Goal: Information Seeking & Learning: Compare options

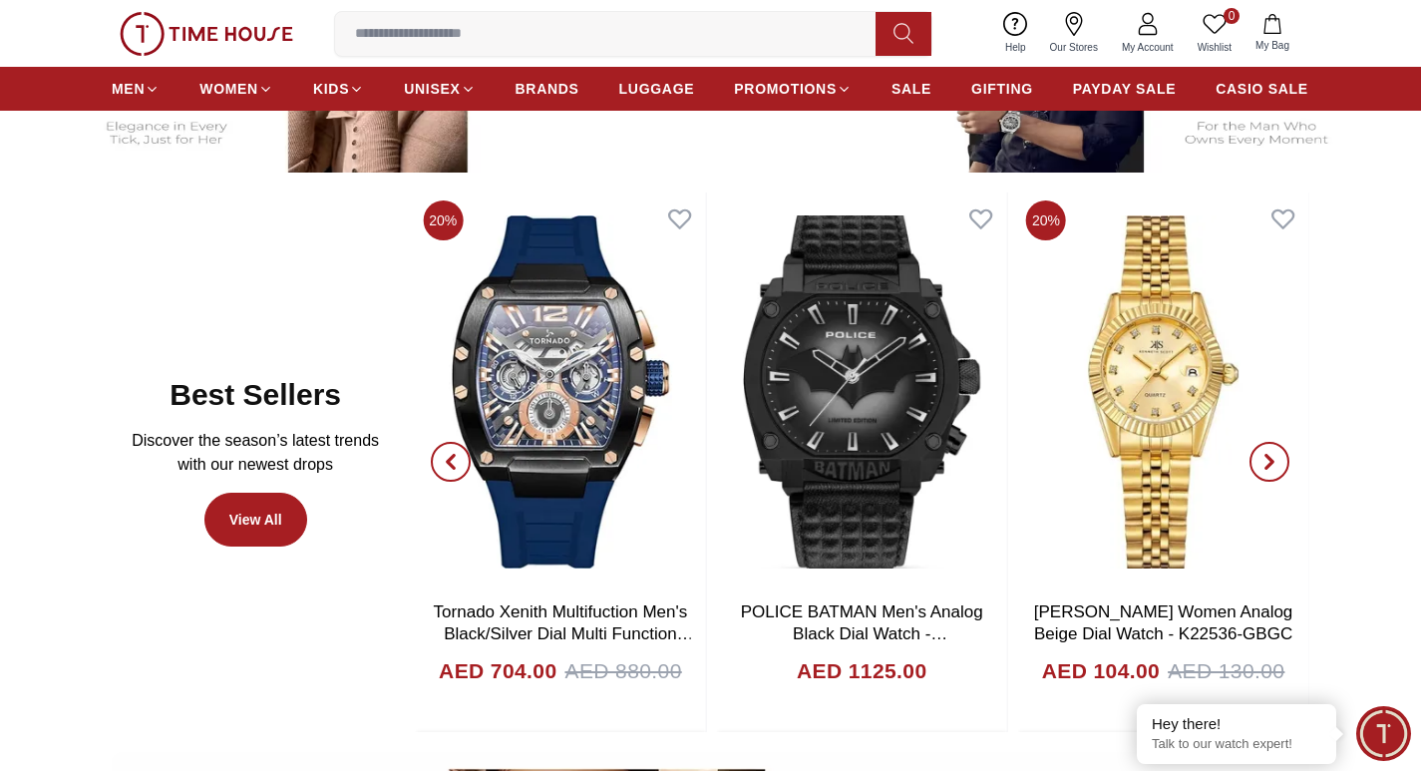
scroll to position [898, 0]
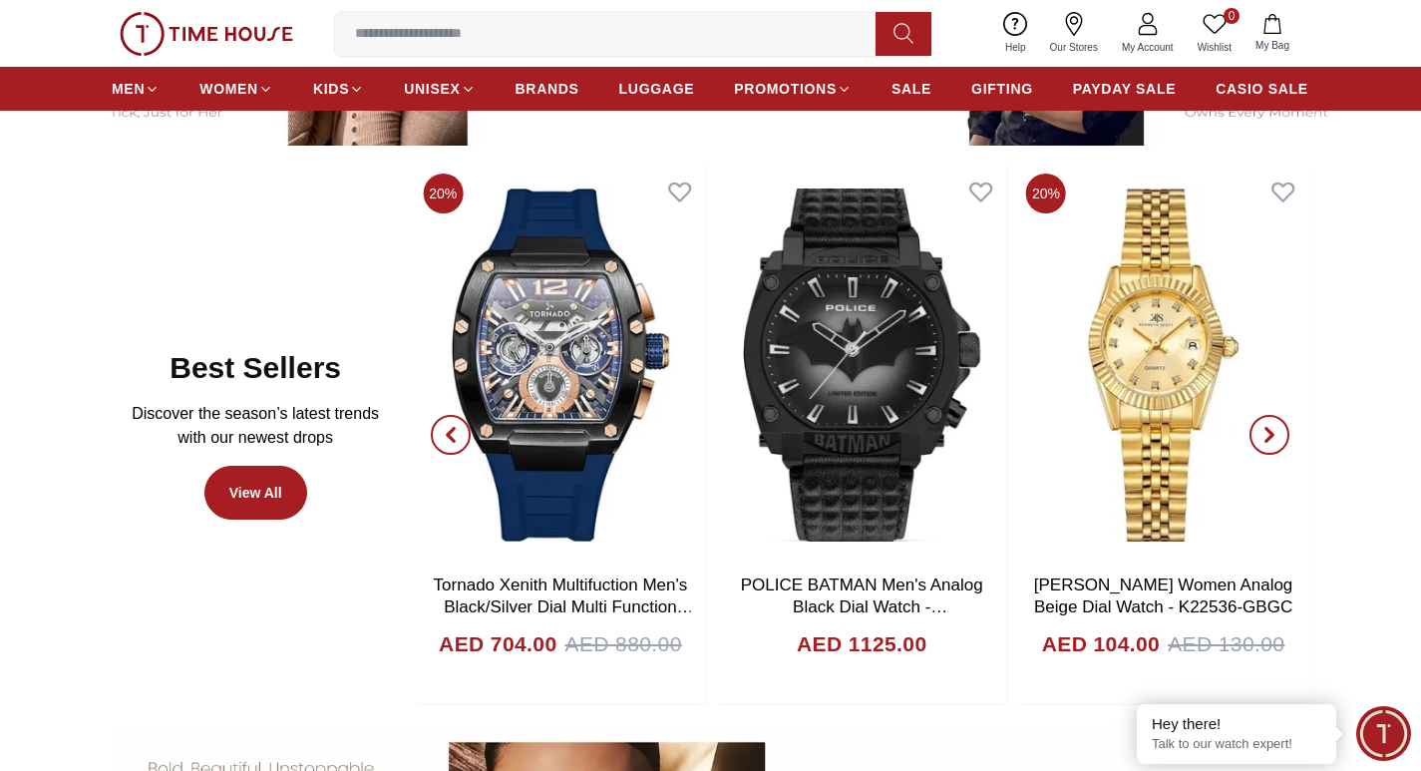
click at [456, 441] on icon "button" at bounding box center [451, 435] width 16 height 16
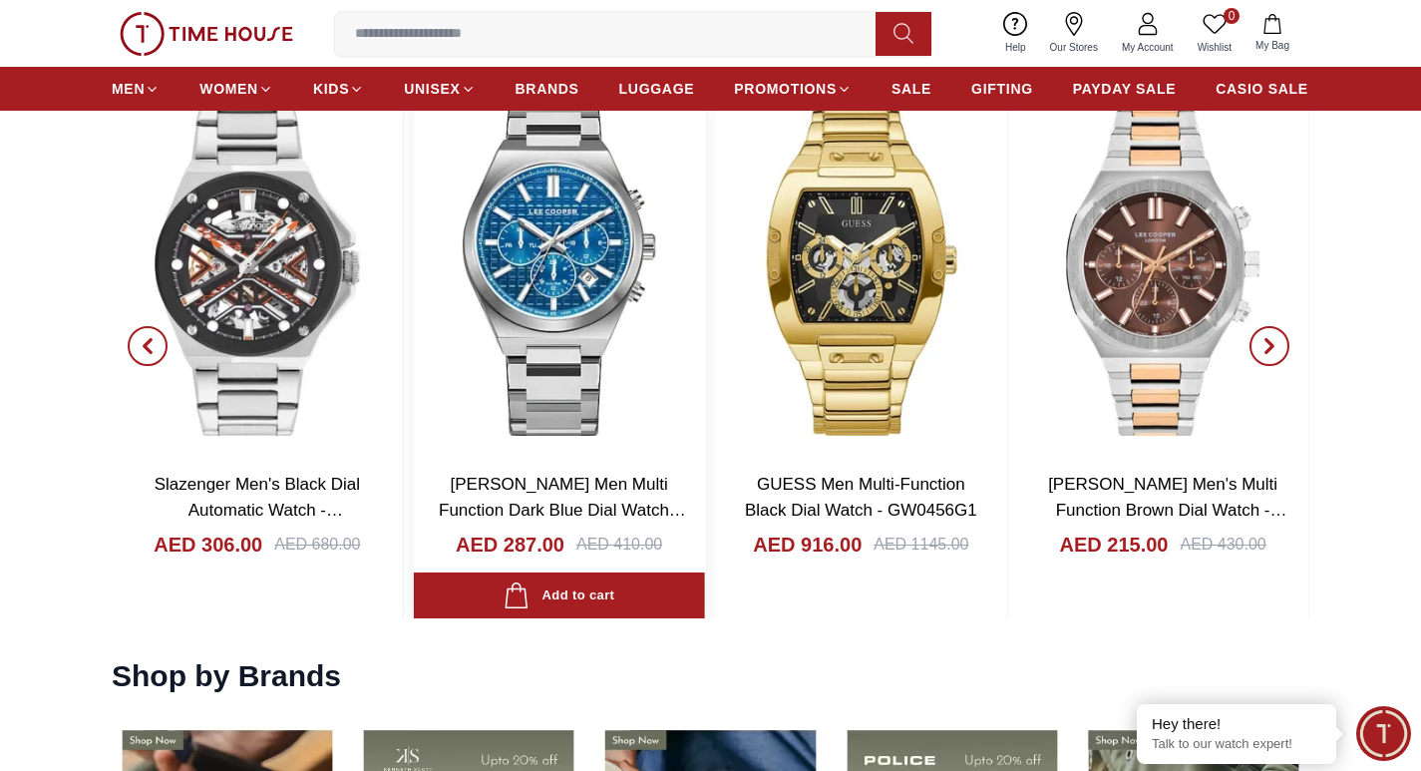
scroll to position [1995, 0]
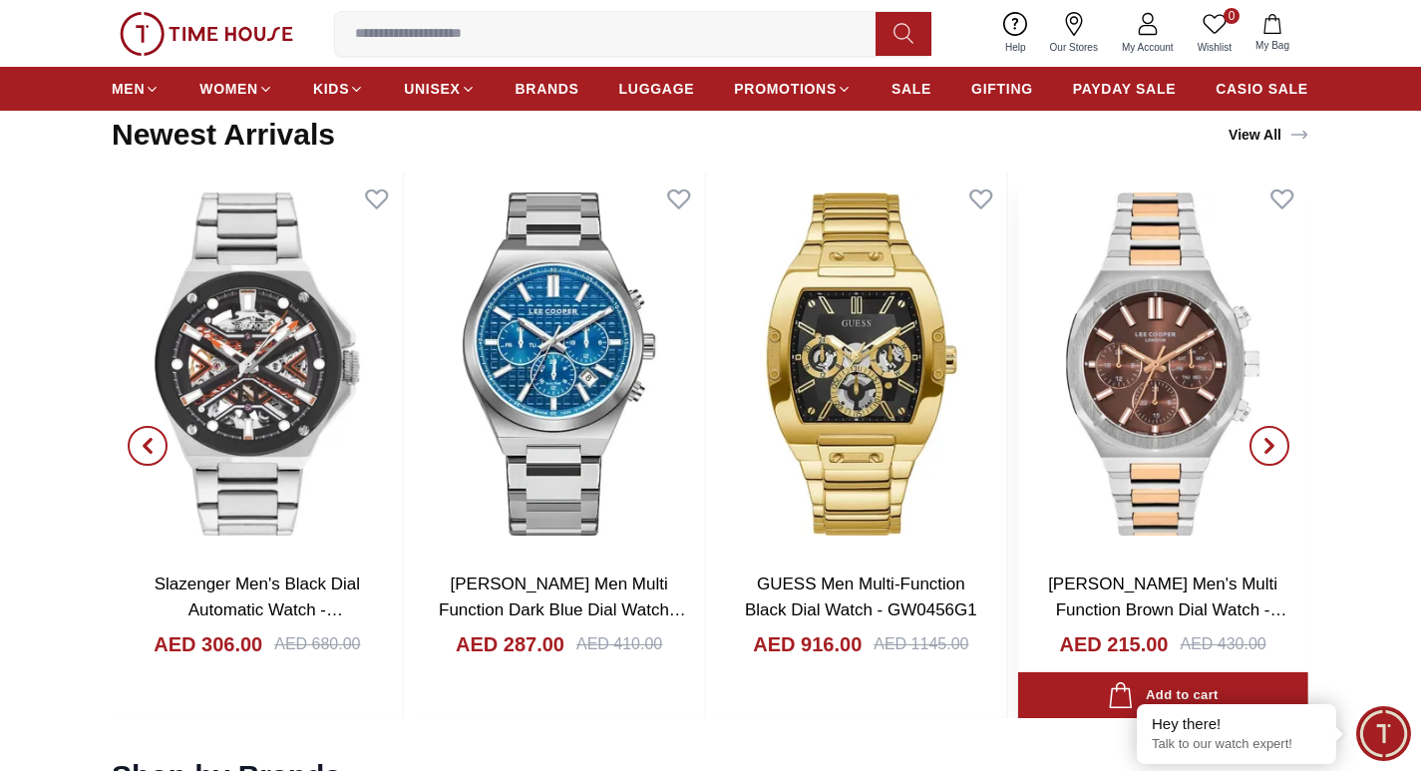
click at [1169, 377] on img at bounding box center [1162, 365] width 291 height 384
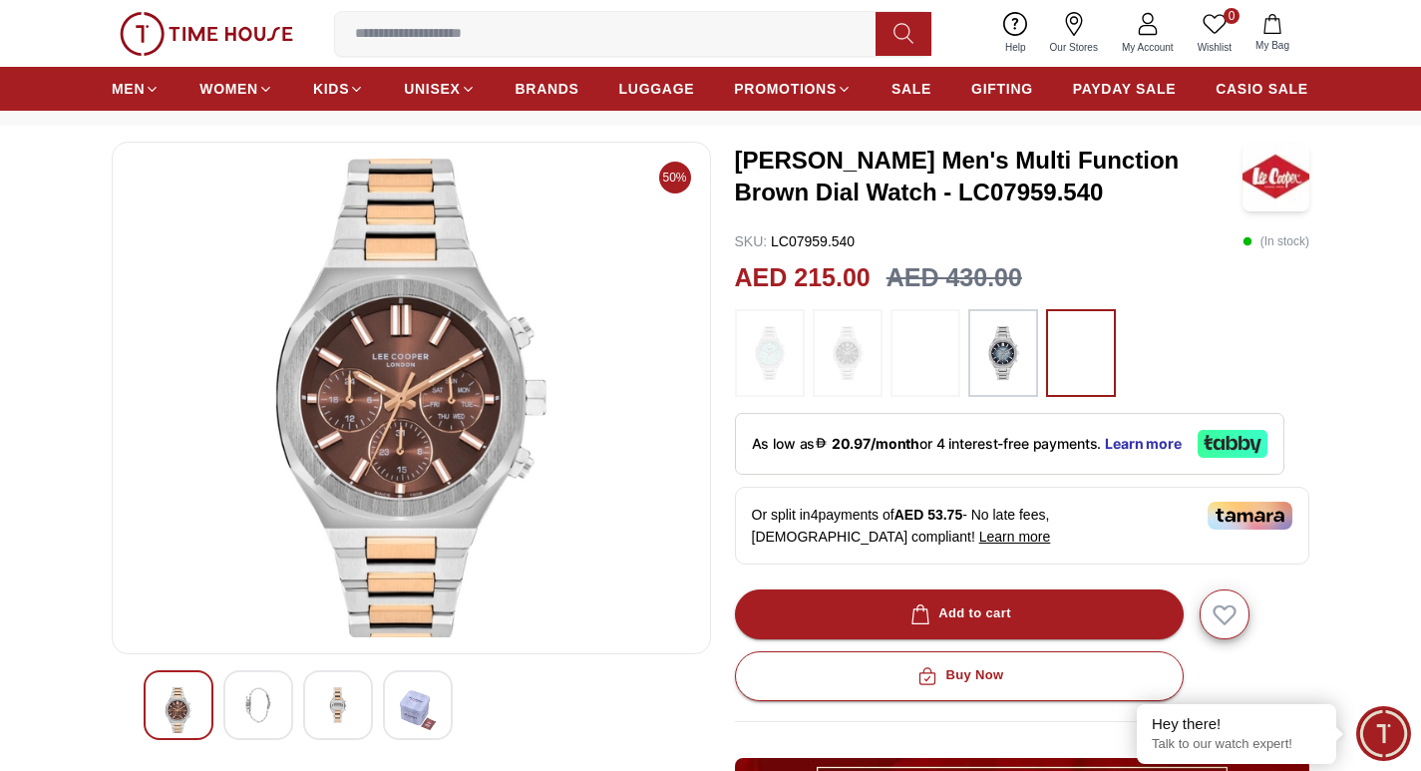
scroll to position [199, 0]
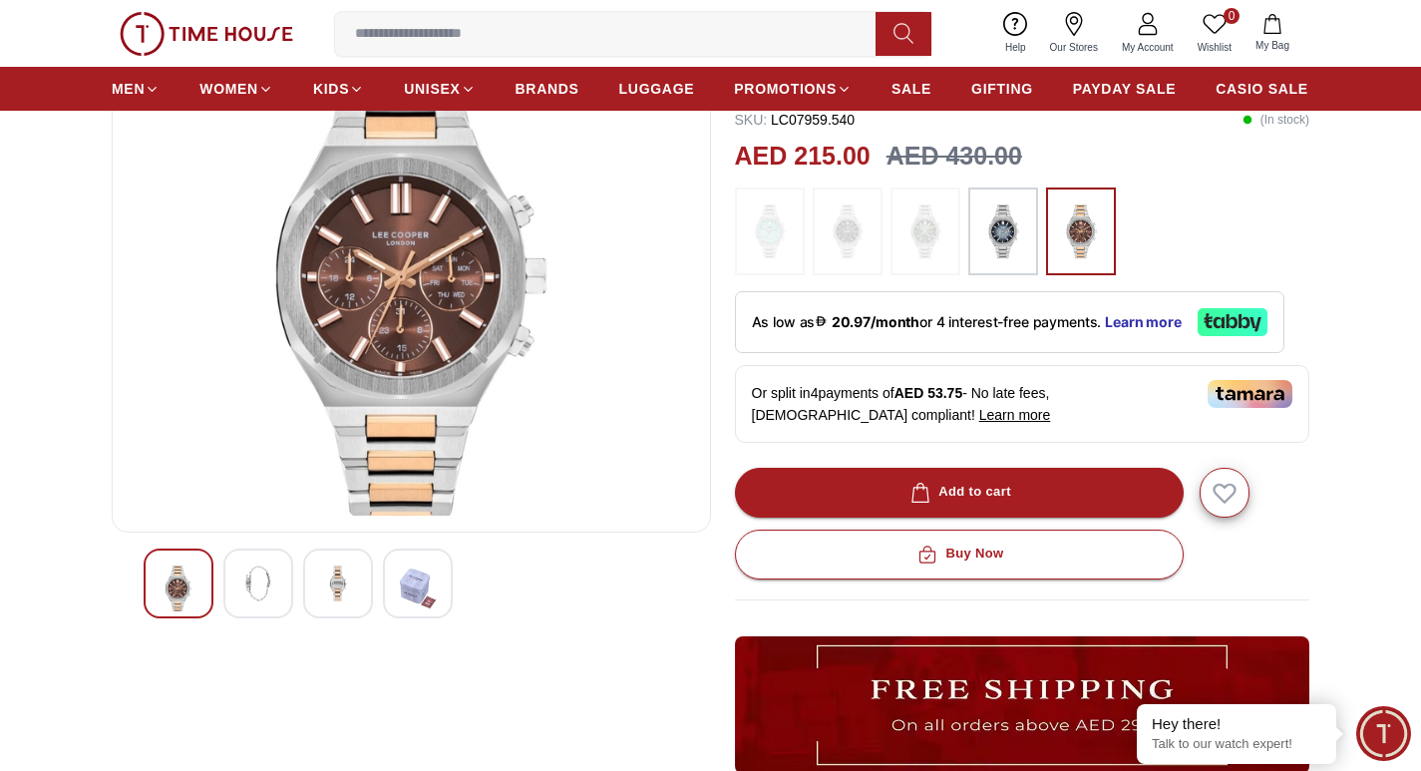
click at [237, 590] on div at bounding box center [258, 584] width 70 height 70
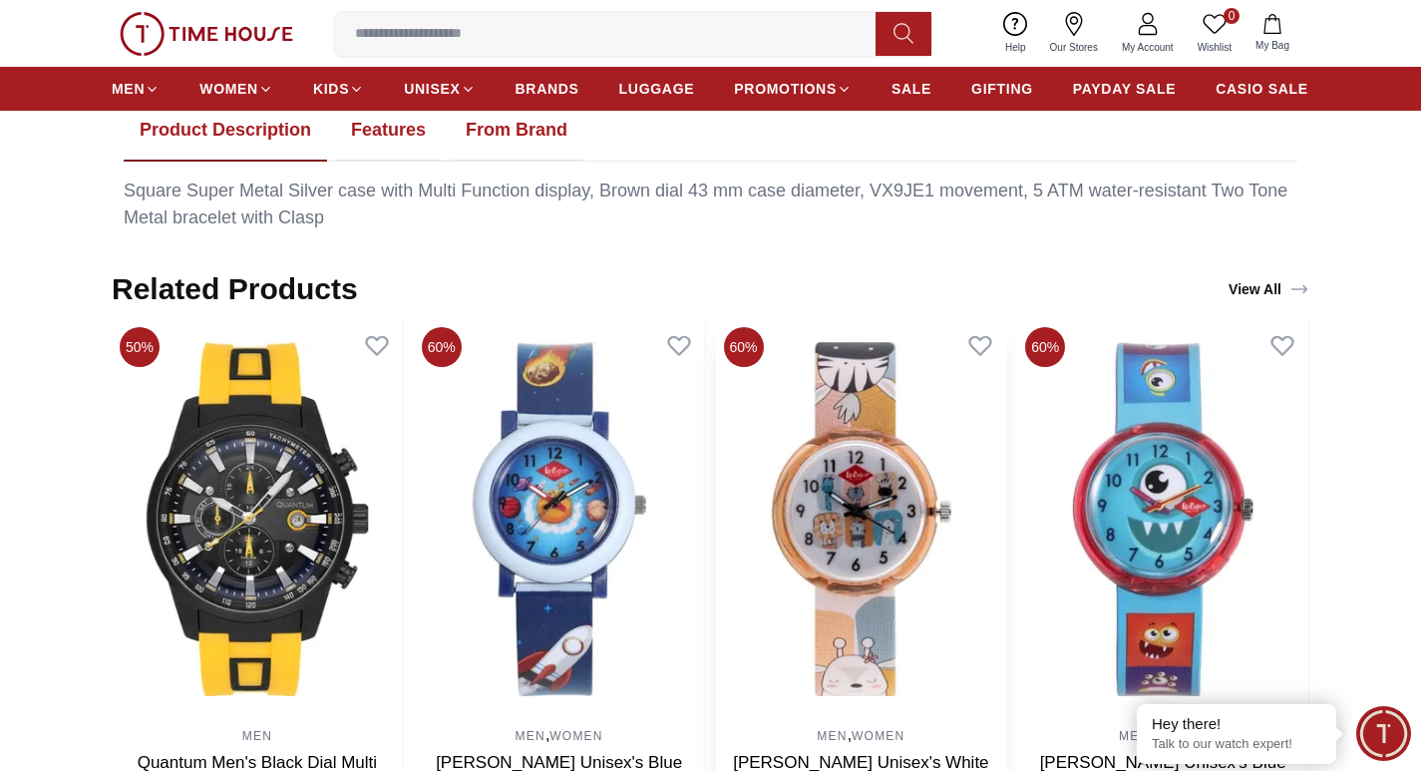
scroll to position [598, 0]
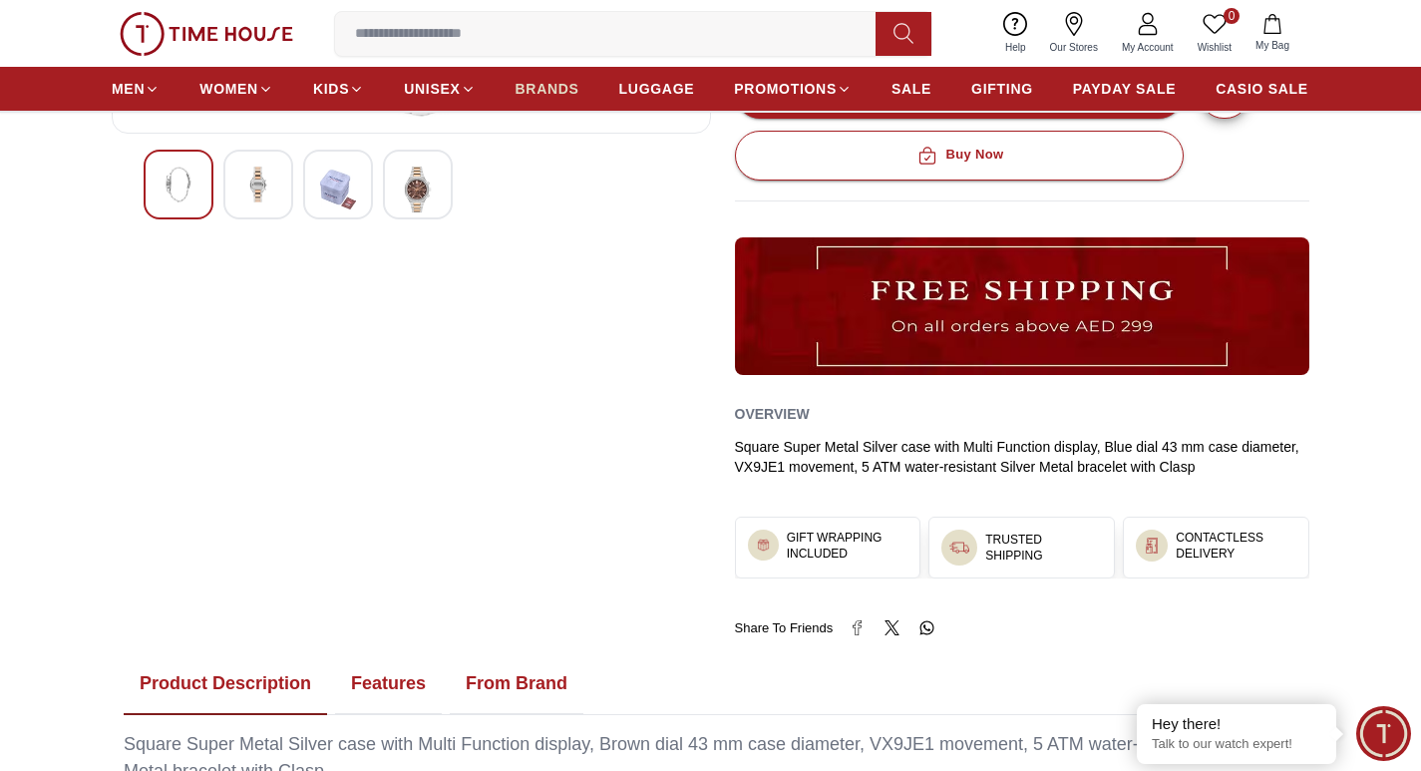
click at [553, 88] on span "BRANDS" at bounding box center [548, 89] width 64 height 20
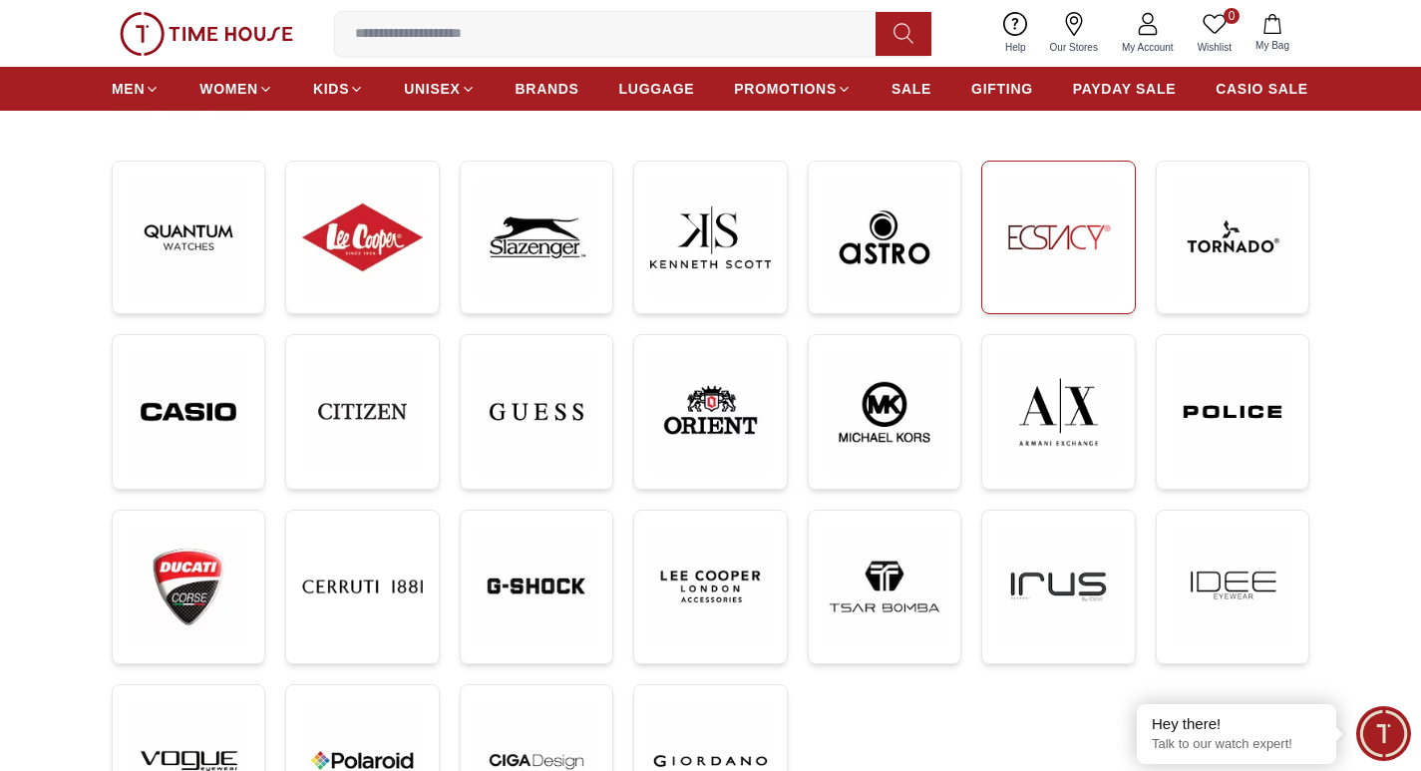
scroll to position [299, 0]
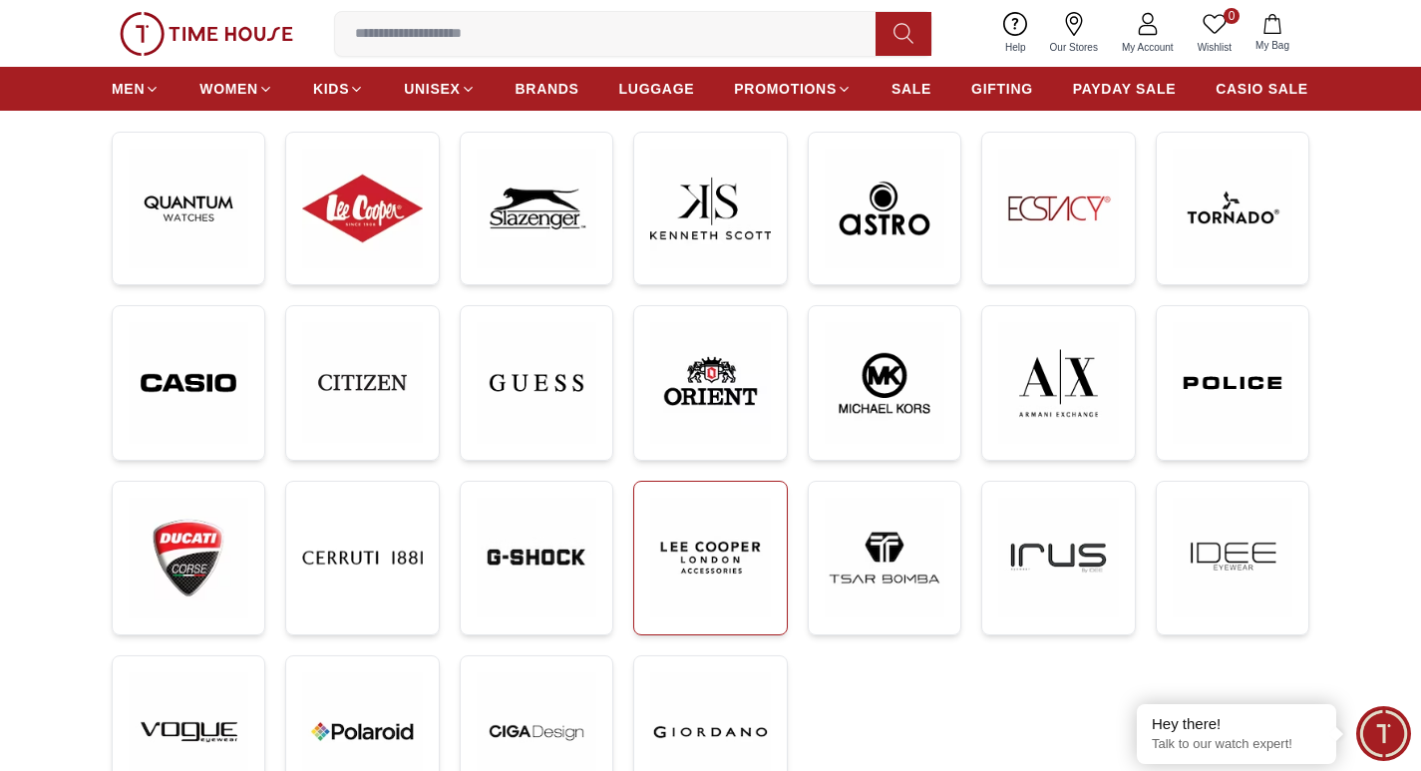
click at [755, 565] on img at bounding box center [710, 558] width 120 height 120
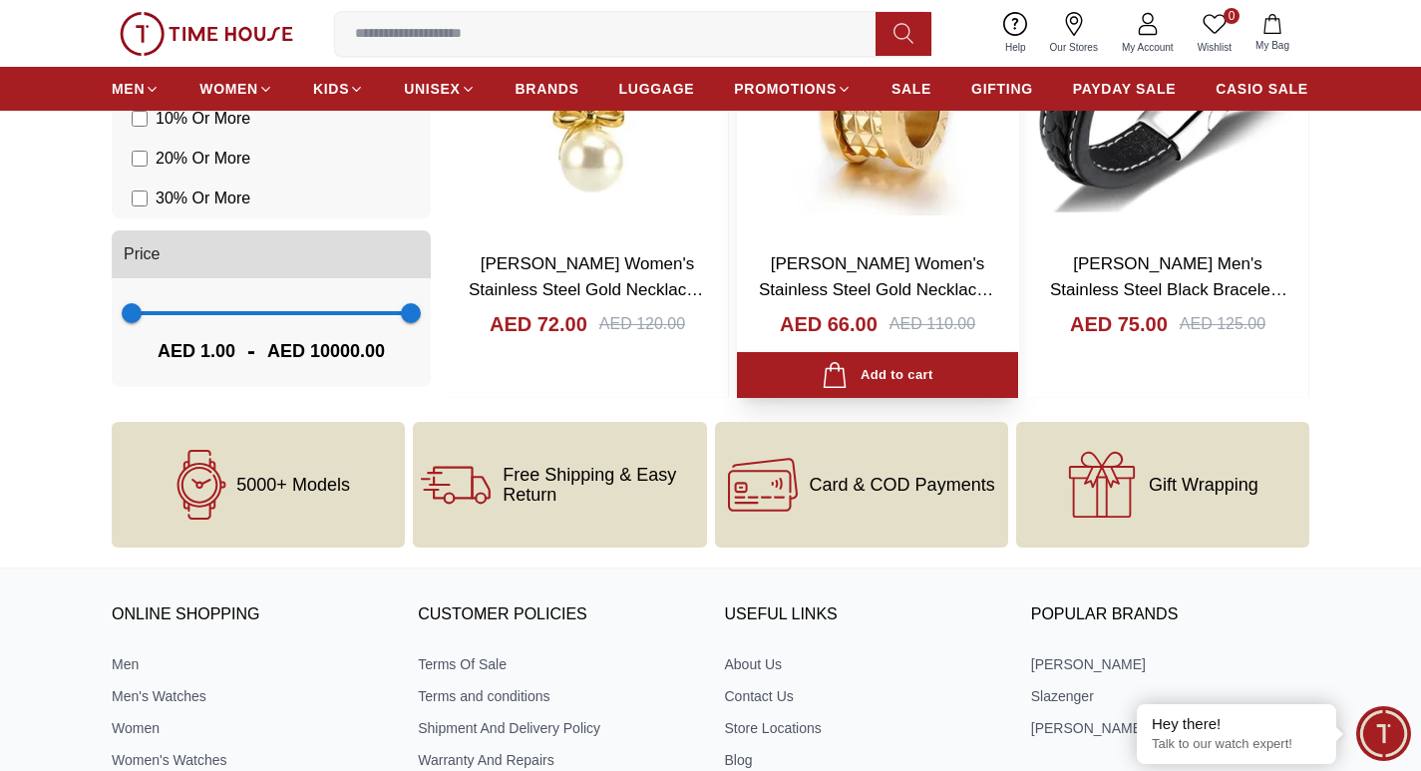
scroll to position [1995, 0]
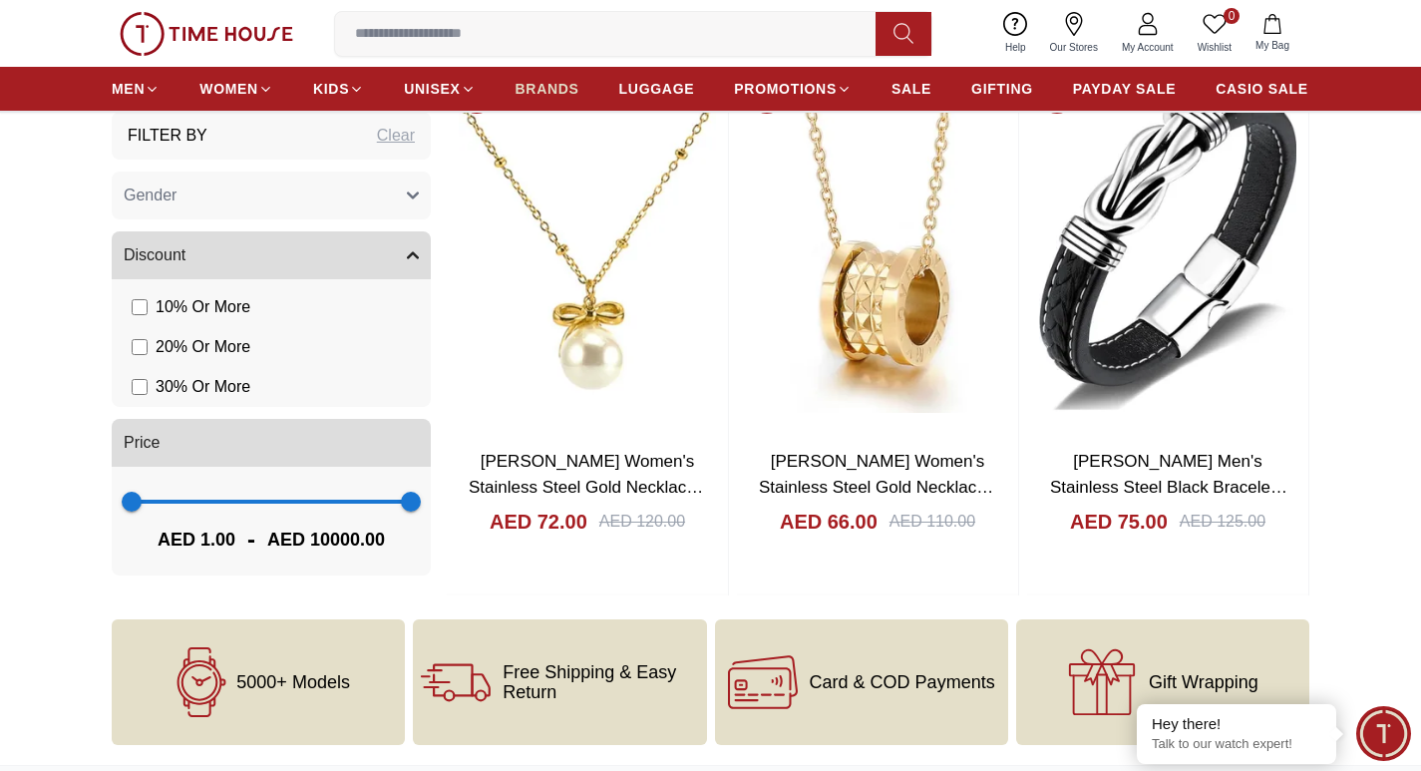
click at [561, 96] on span "BRANDS" at bounding box center [548, 89] width 64 height 20
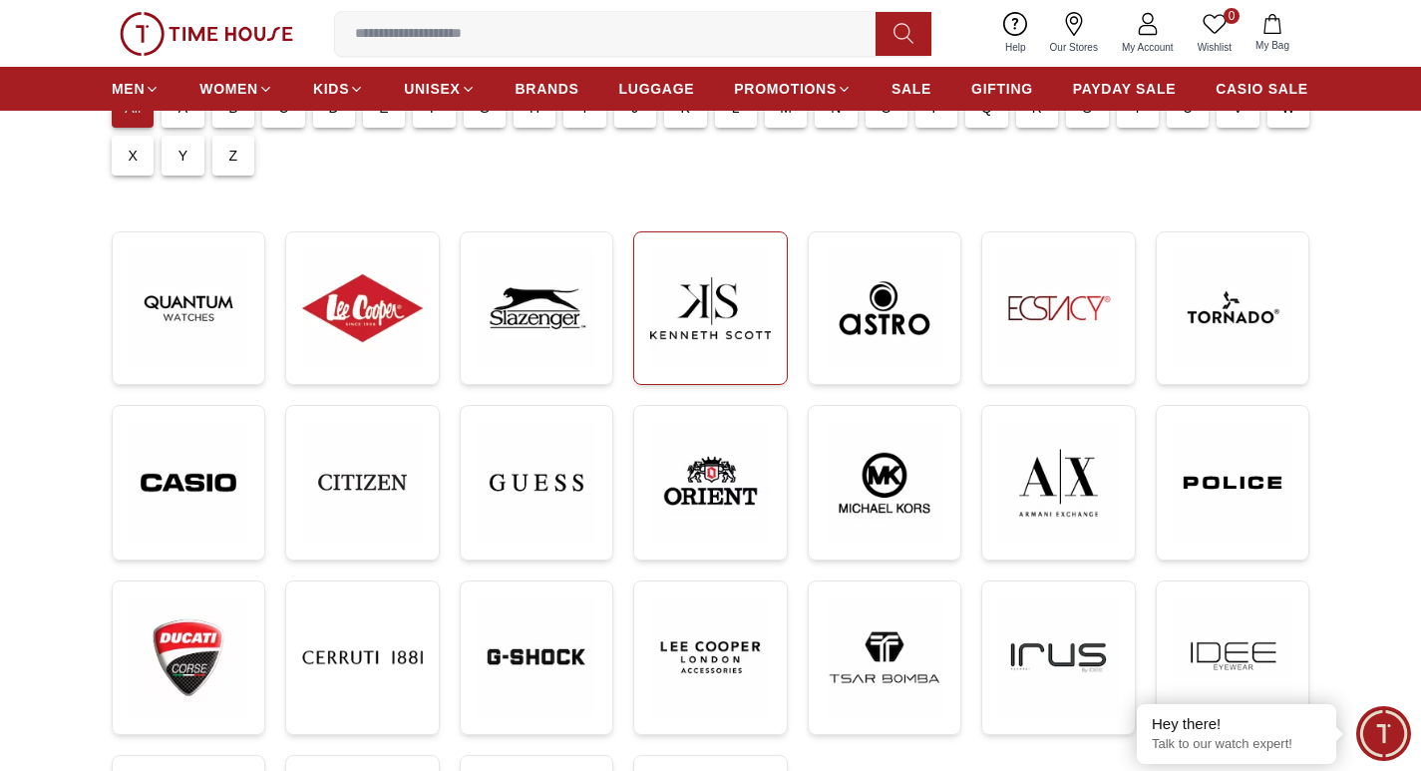
scroll to position [299, 0]
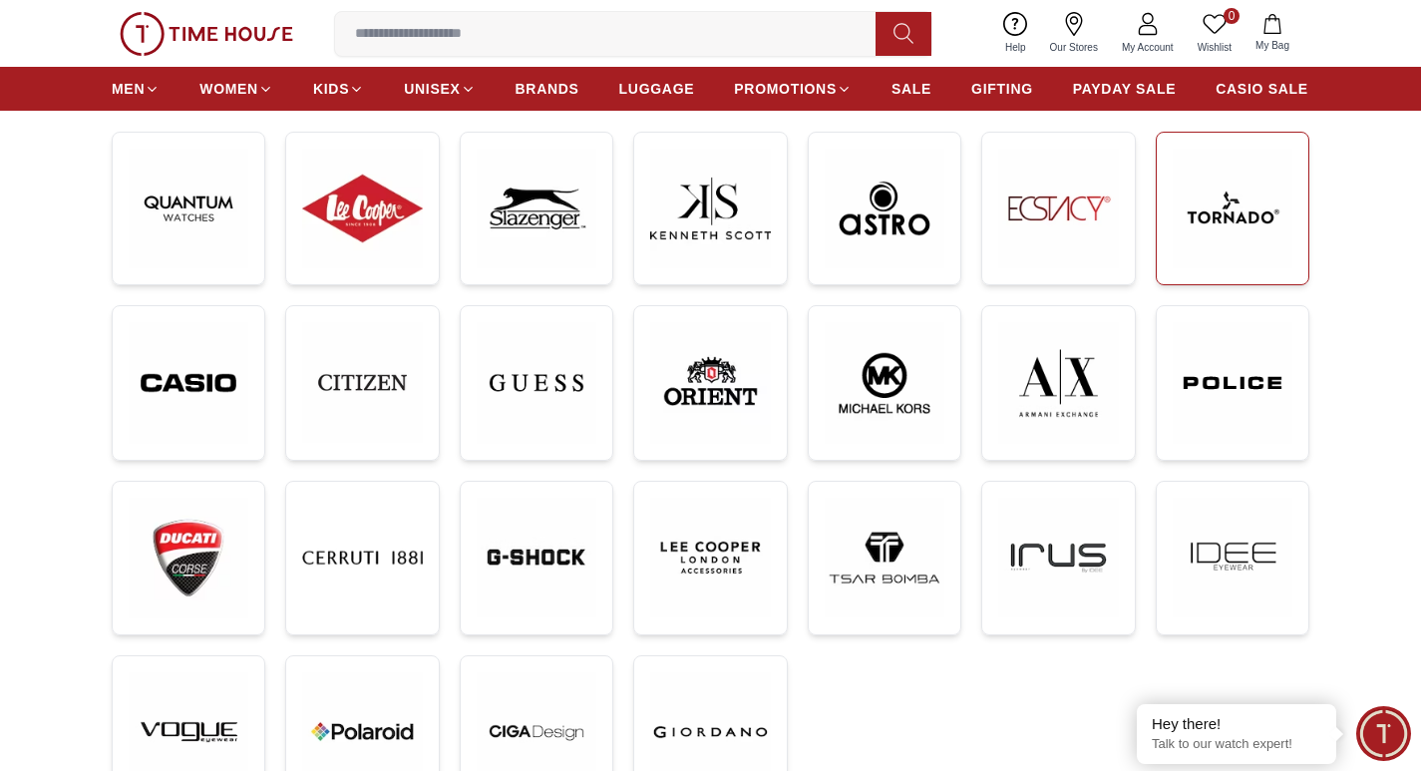
click at [1245, 219] on img at bounding box center [1233, 209] width 120 height 120
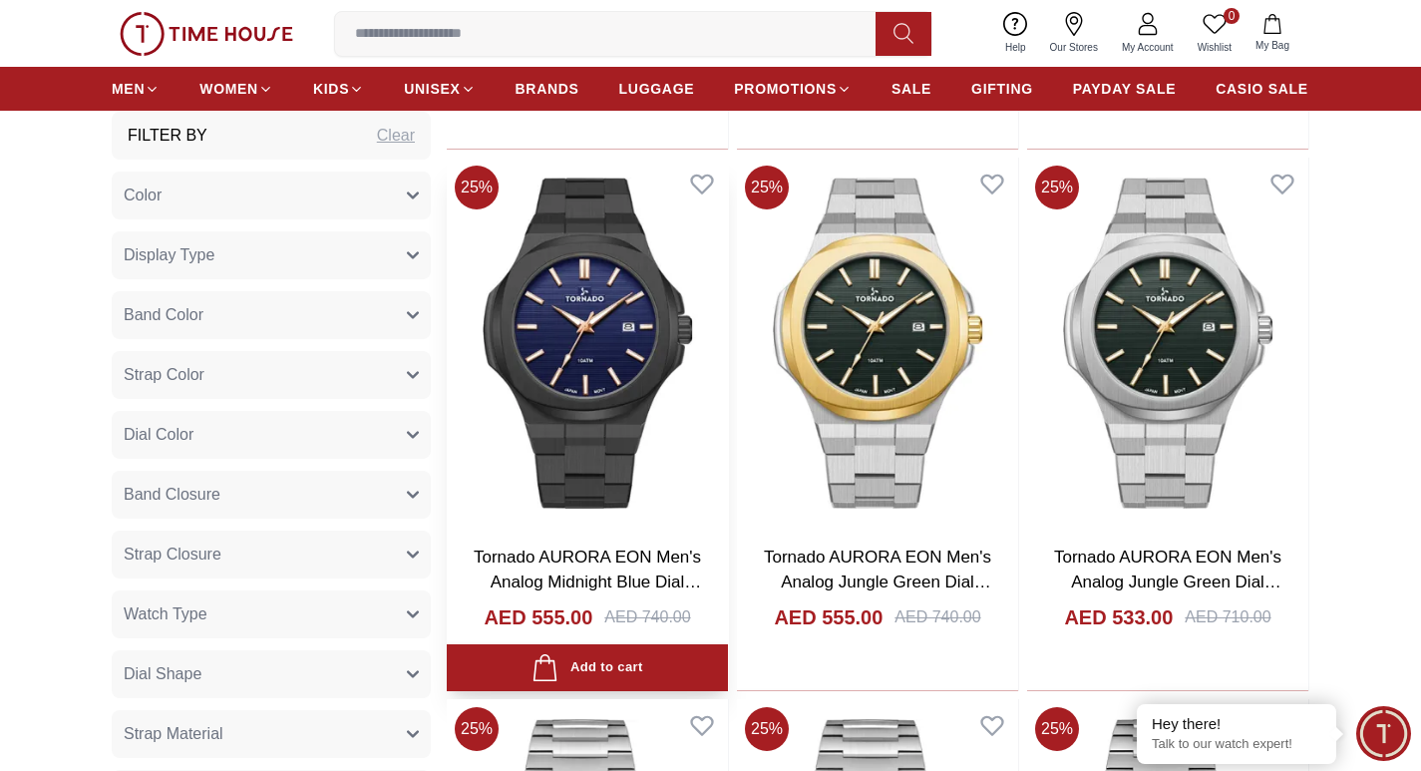
scroll to position [2493, 0]
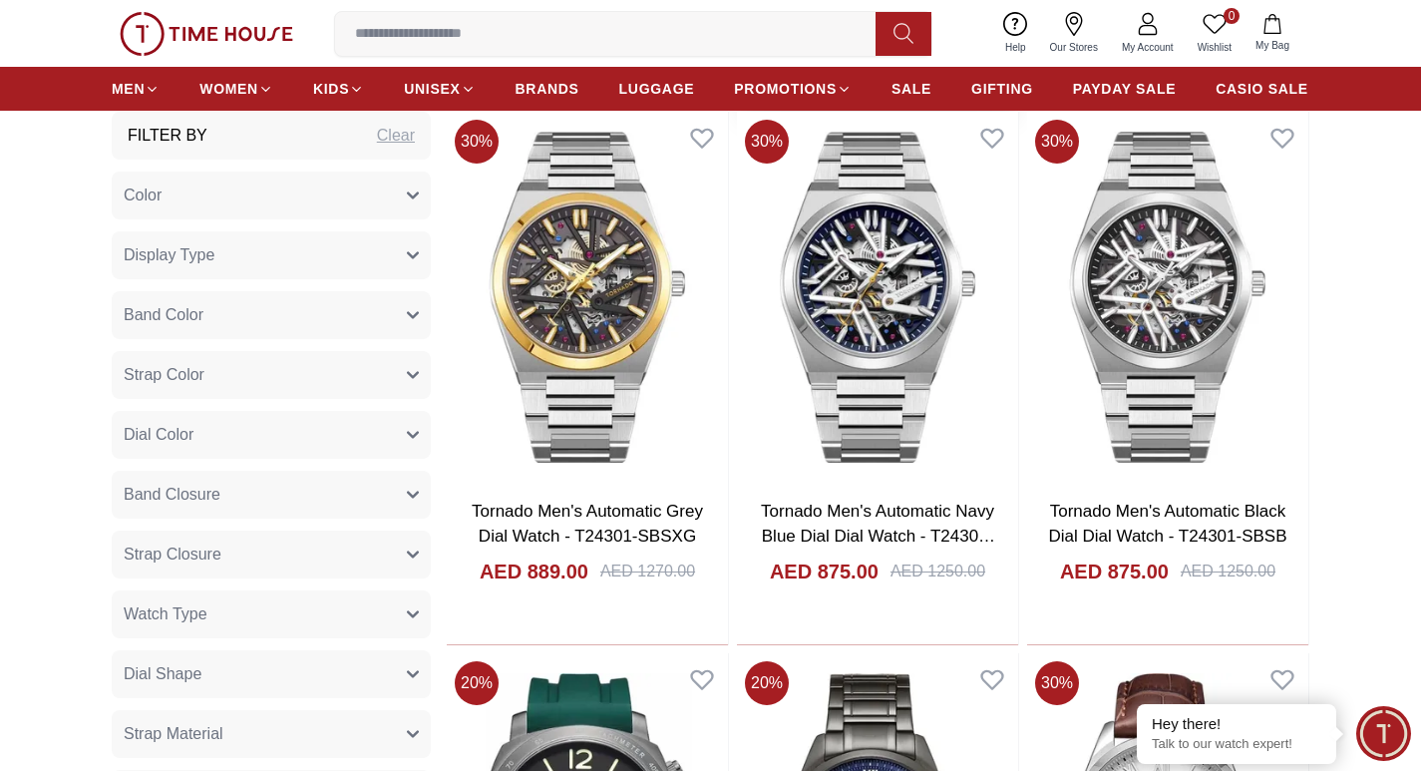
scroll to position [6084, 0]
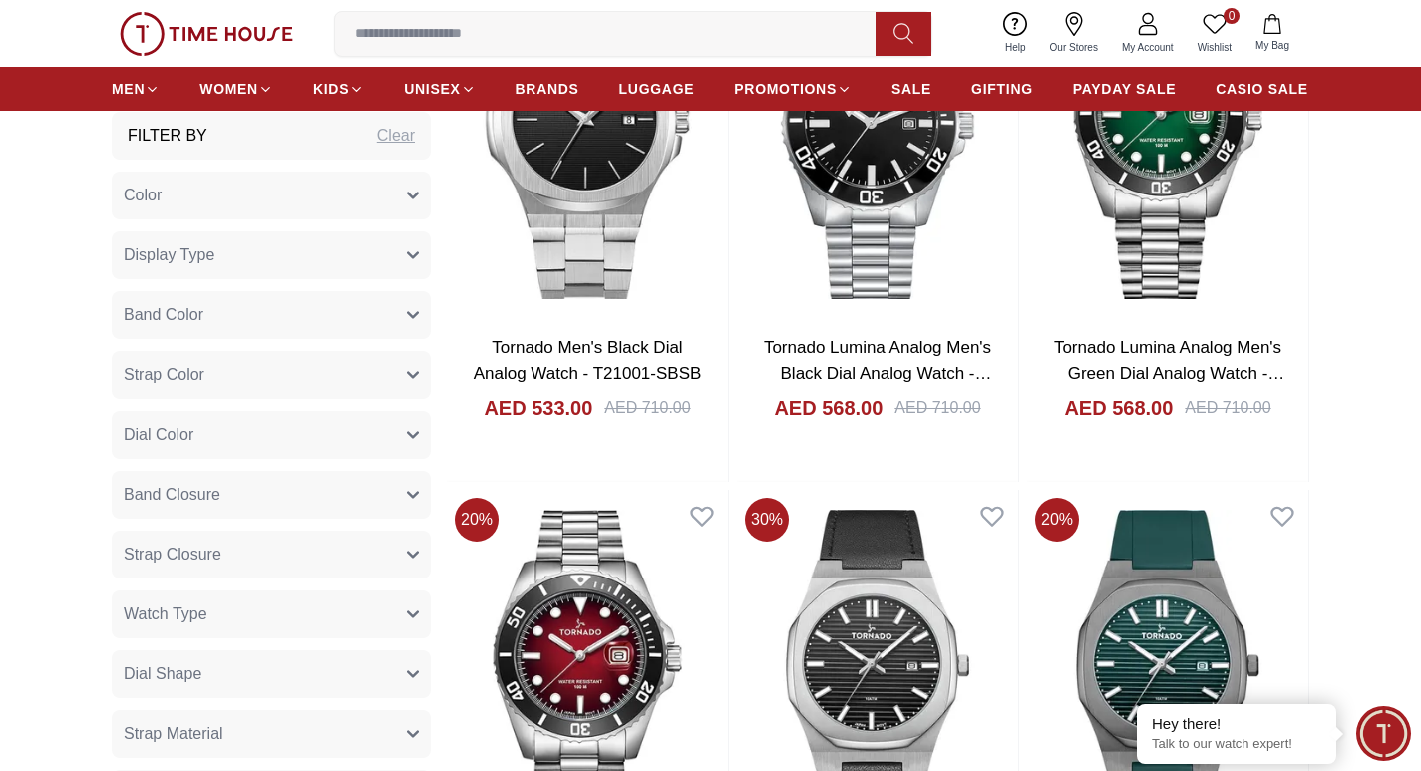
scroll to position [10571, 0]
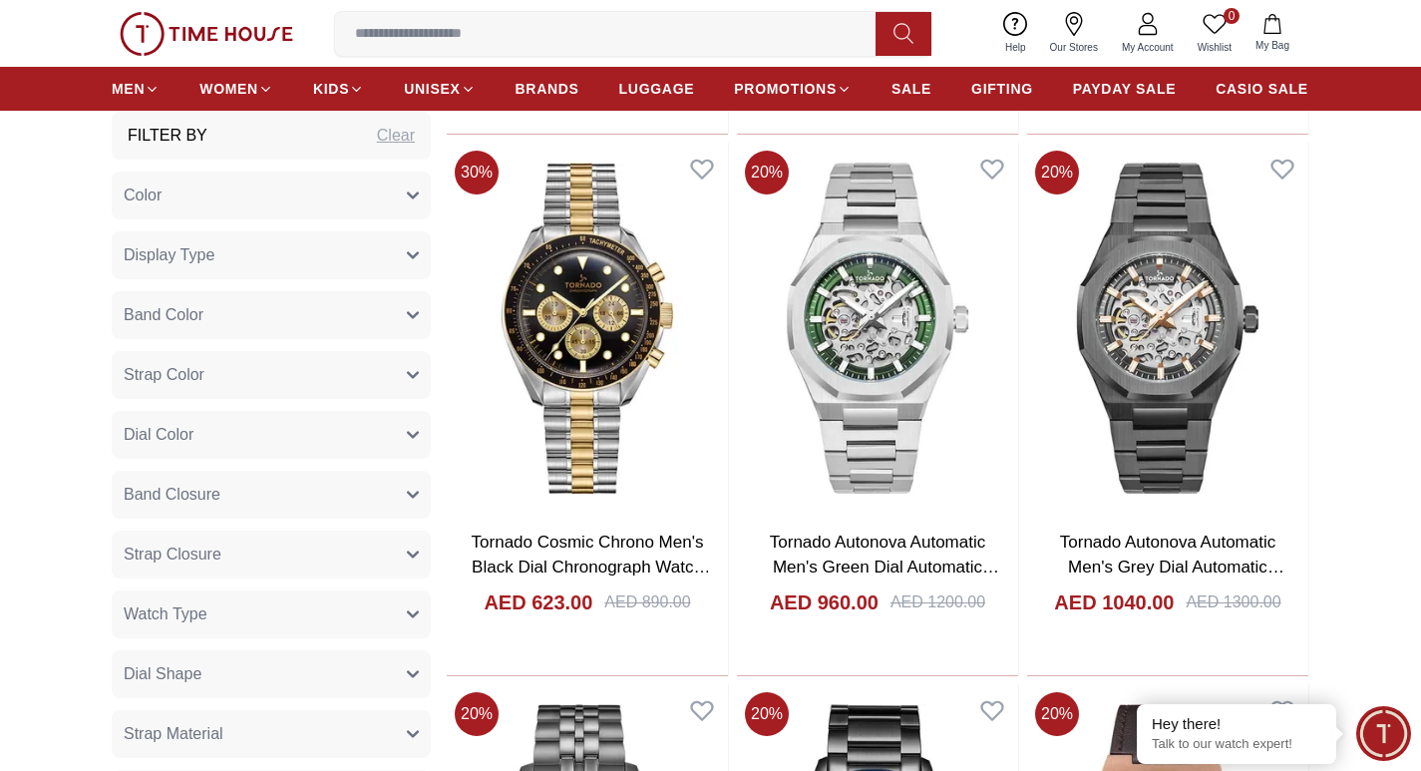
scroll to position [13863, 0]
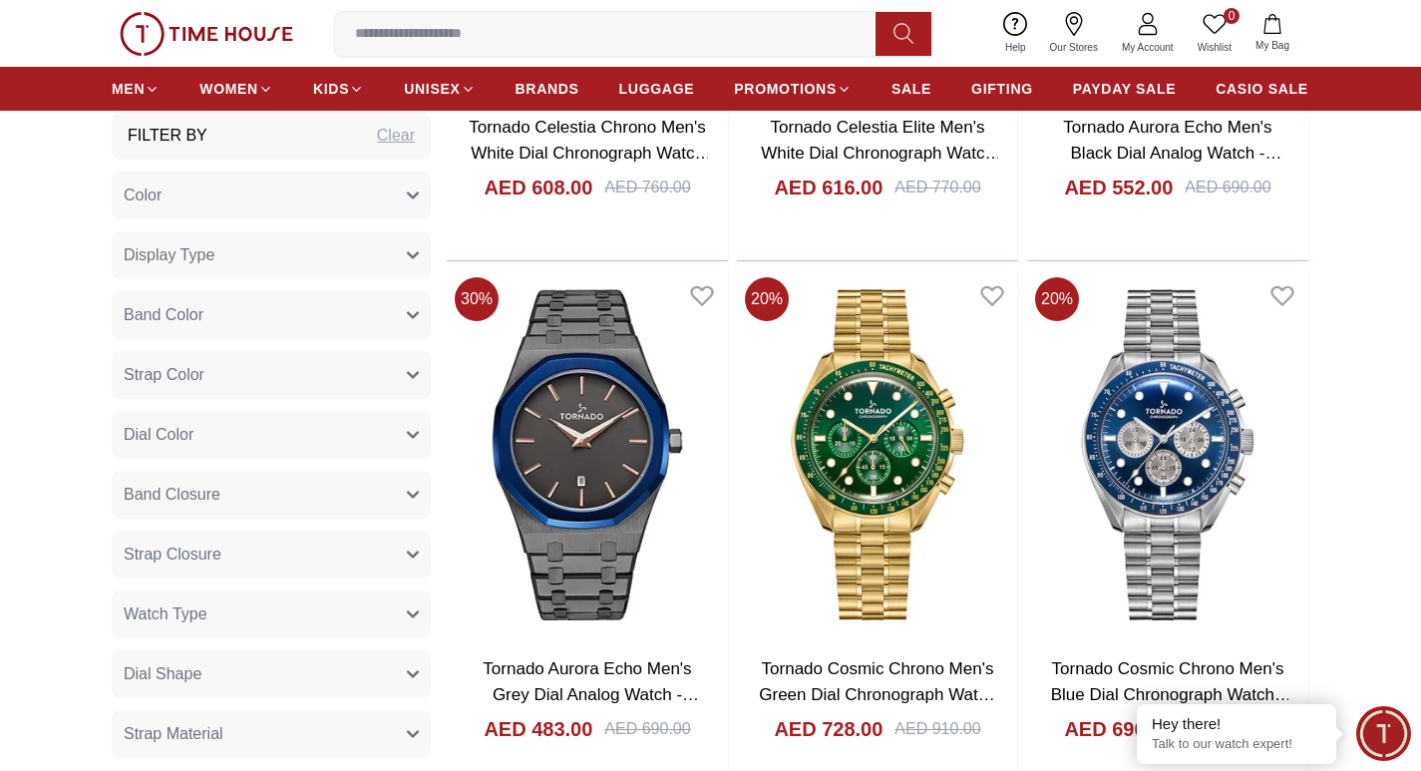
scroll to position [12267, 0]
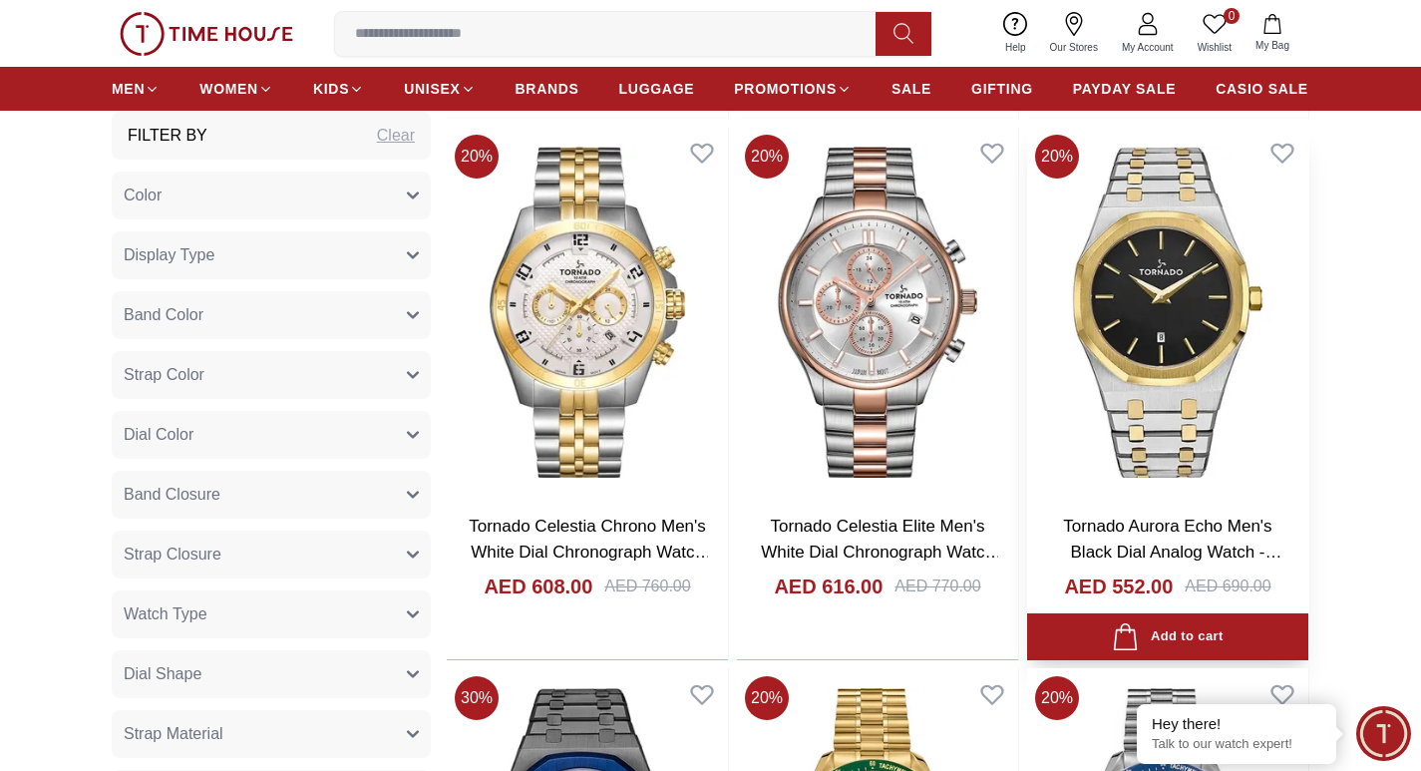
click at [1188, 355] on img at bounding box center [1167, 312] width 281 height 371
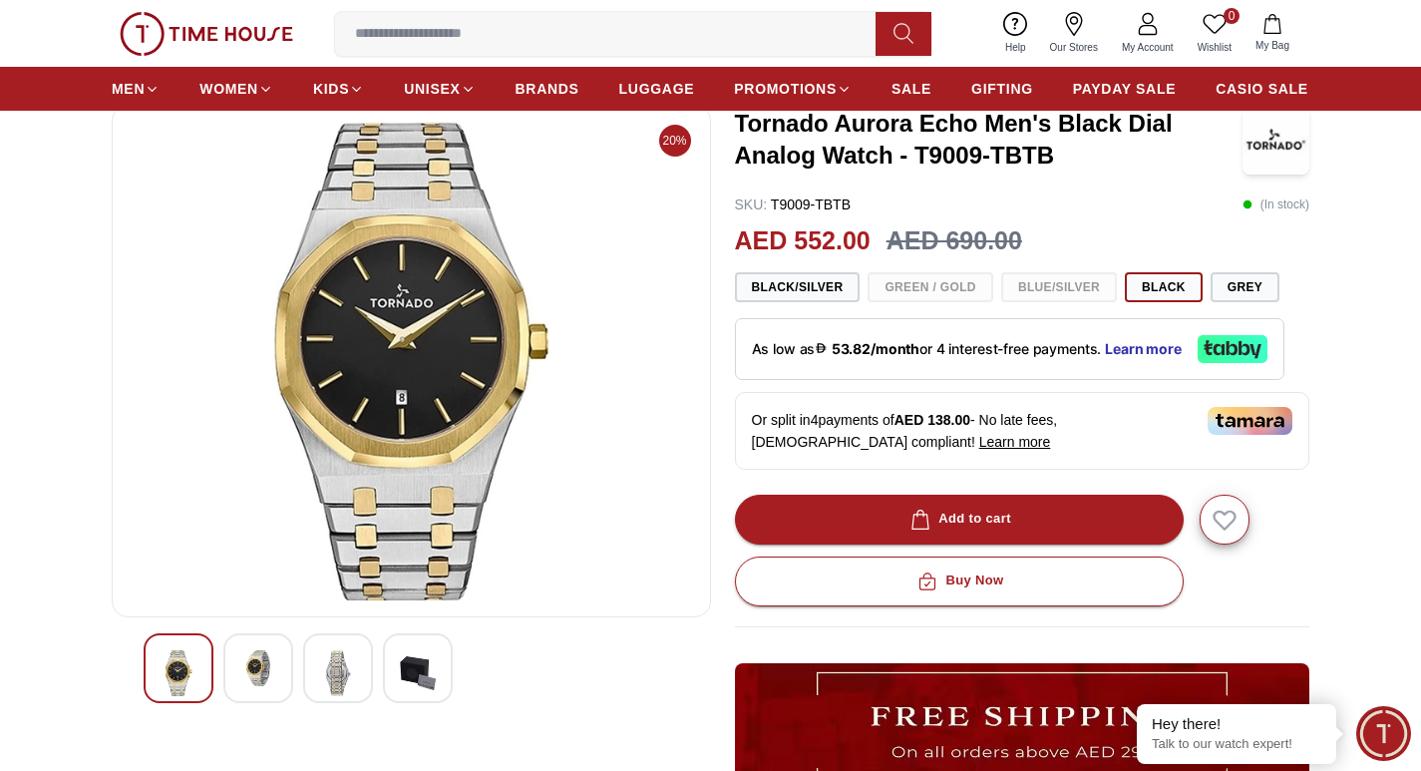
scroll to position [299, 0]
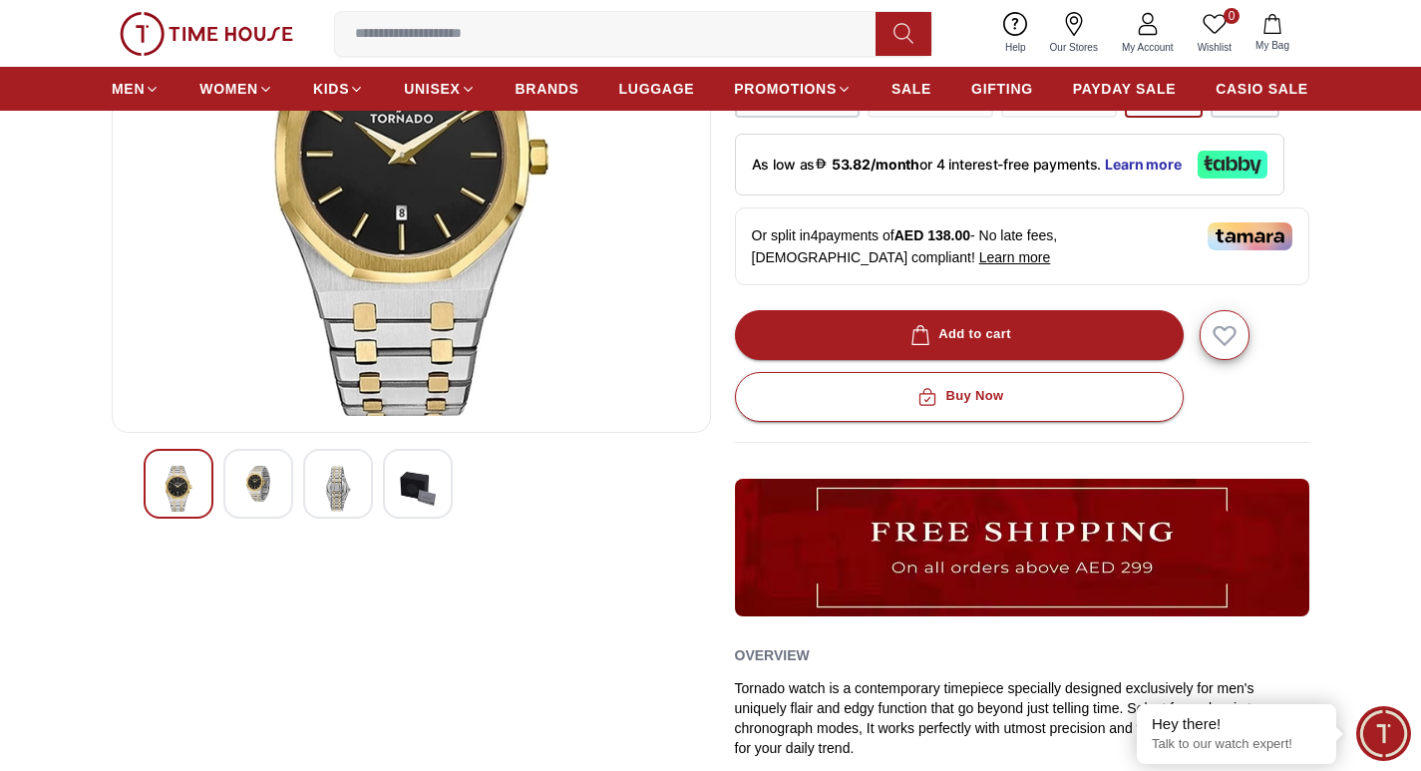
click at [266, 492] on img at bounding box center [258, 484] width 36 height 36
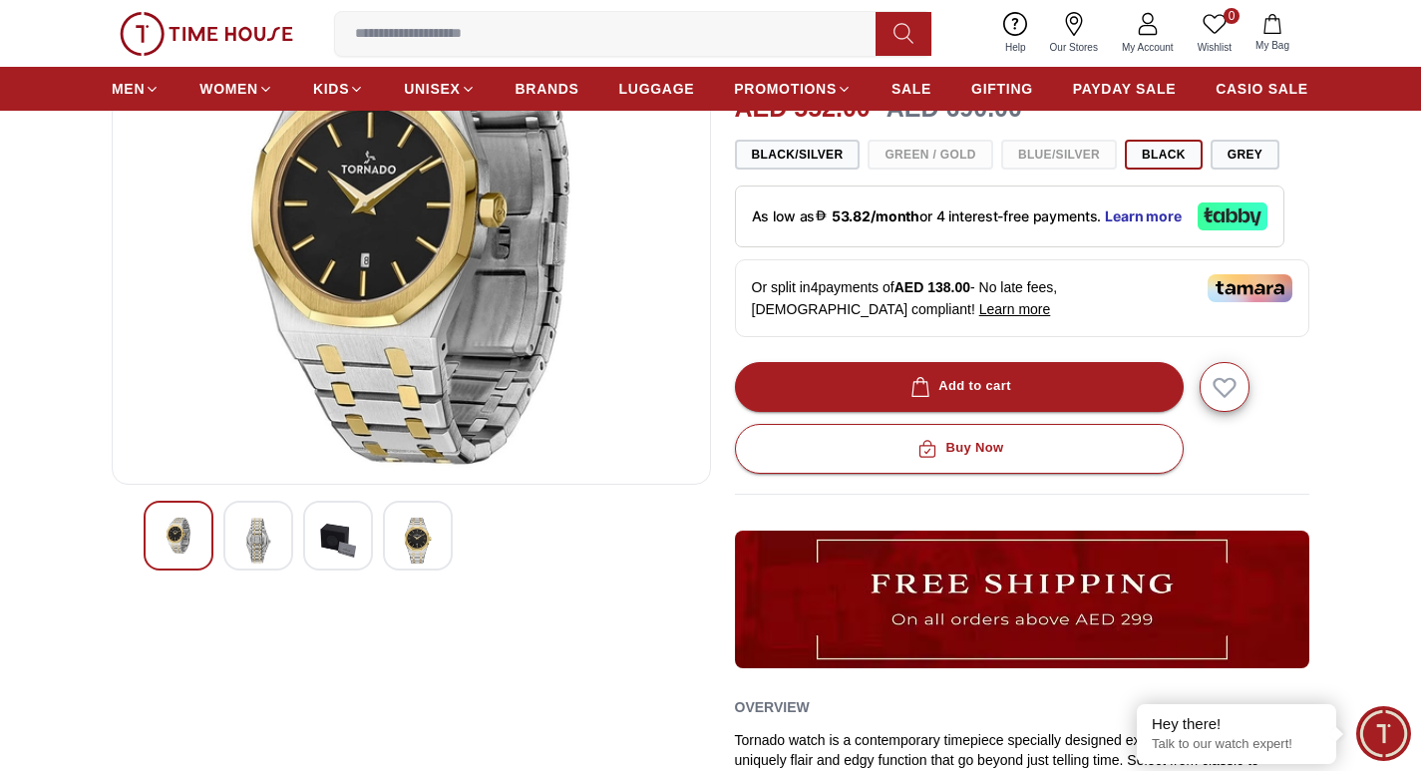
scroll to position [199, 0]
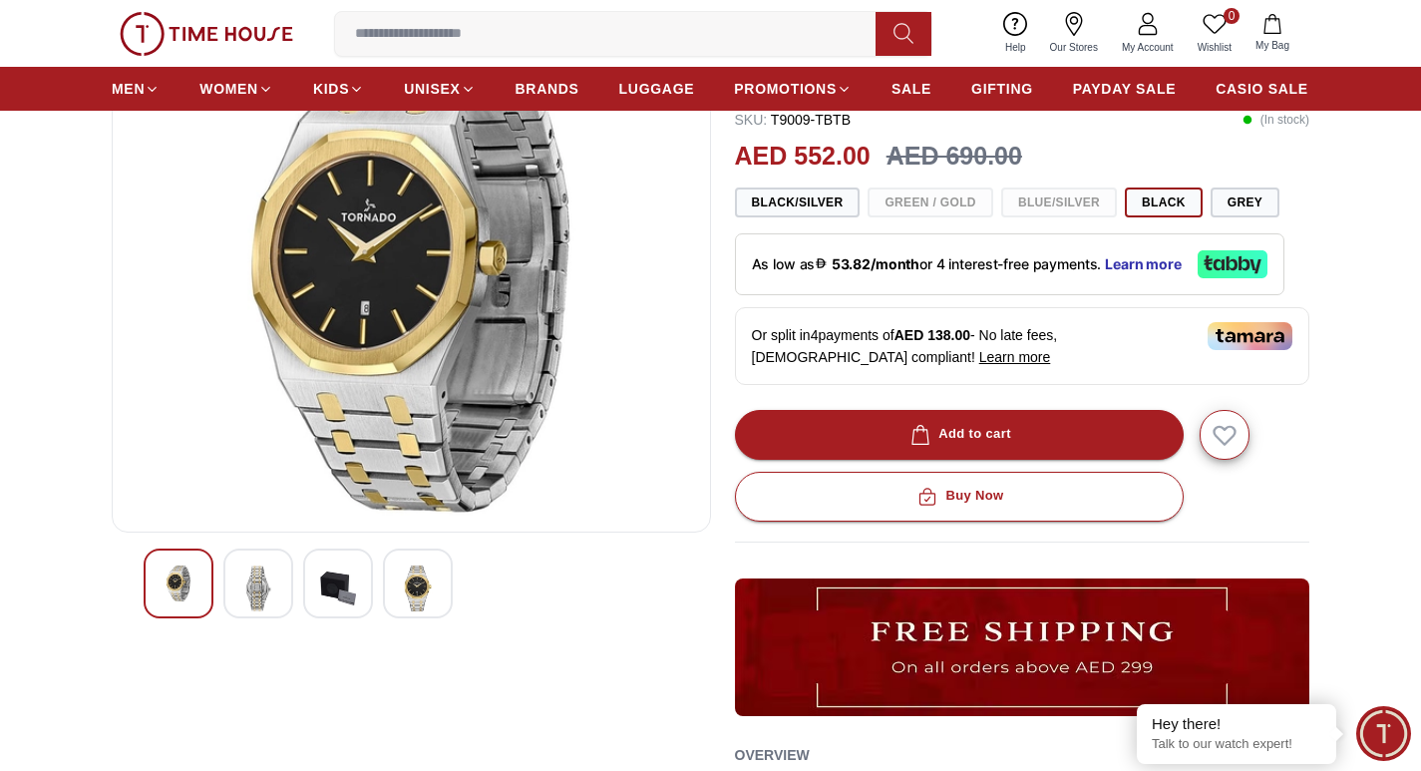
click at [350, 594] on img at bounding box center [338, 588] width 36 height 46
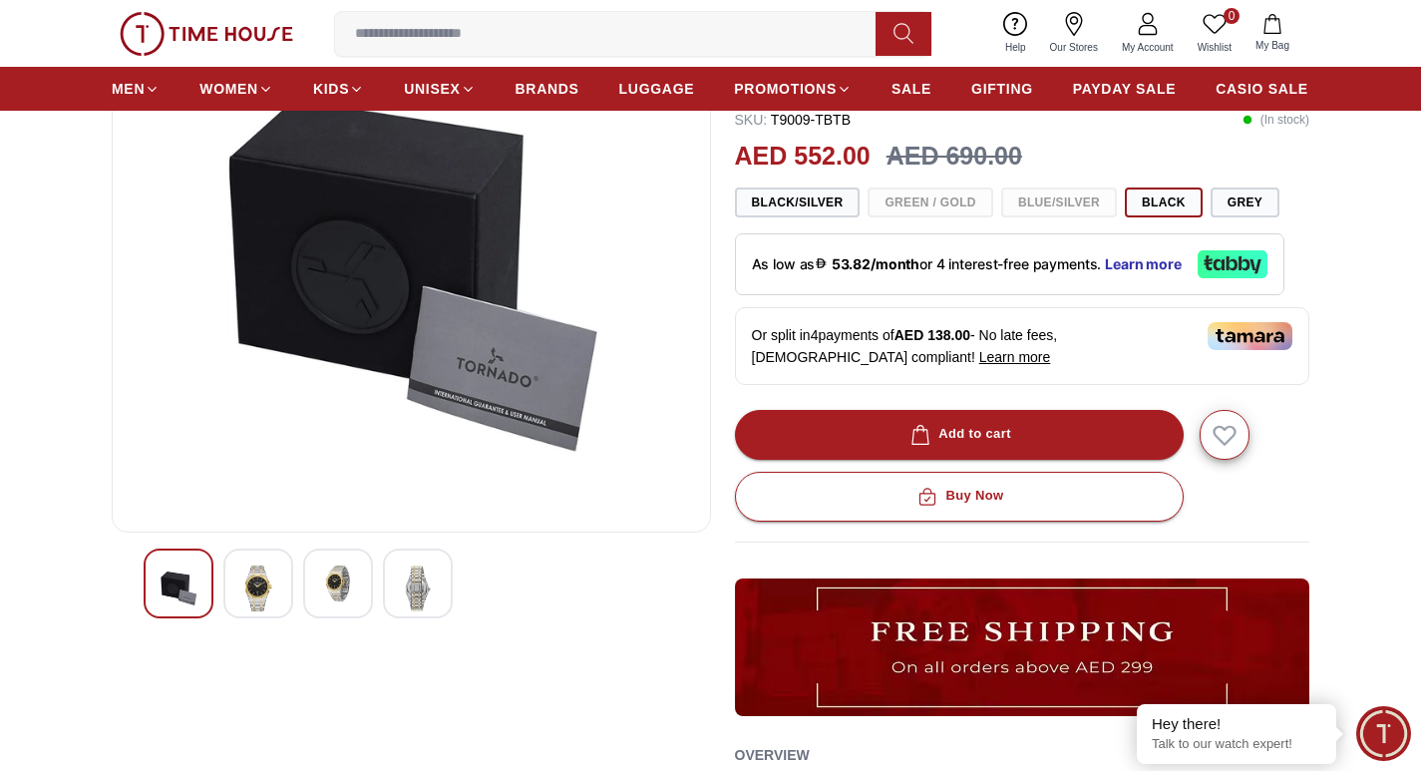
click at [410, 594] on img at bounding box center [418, 588] width 36 height 46
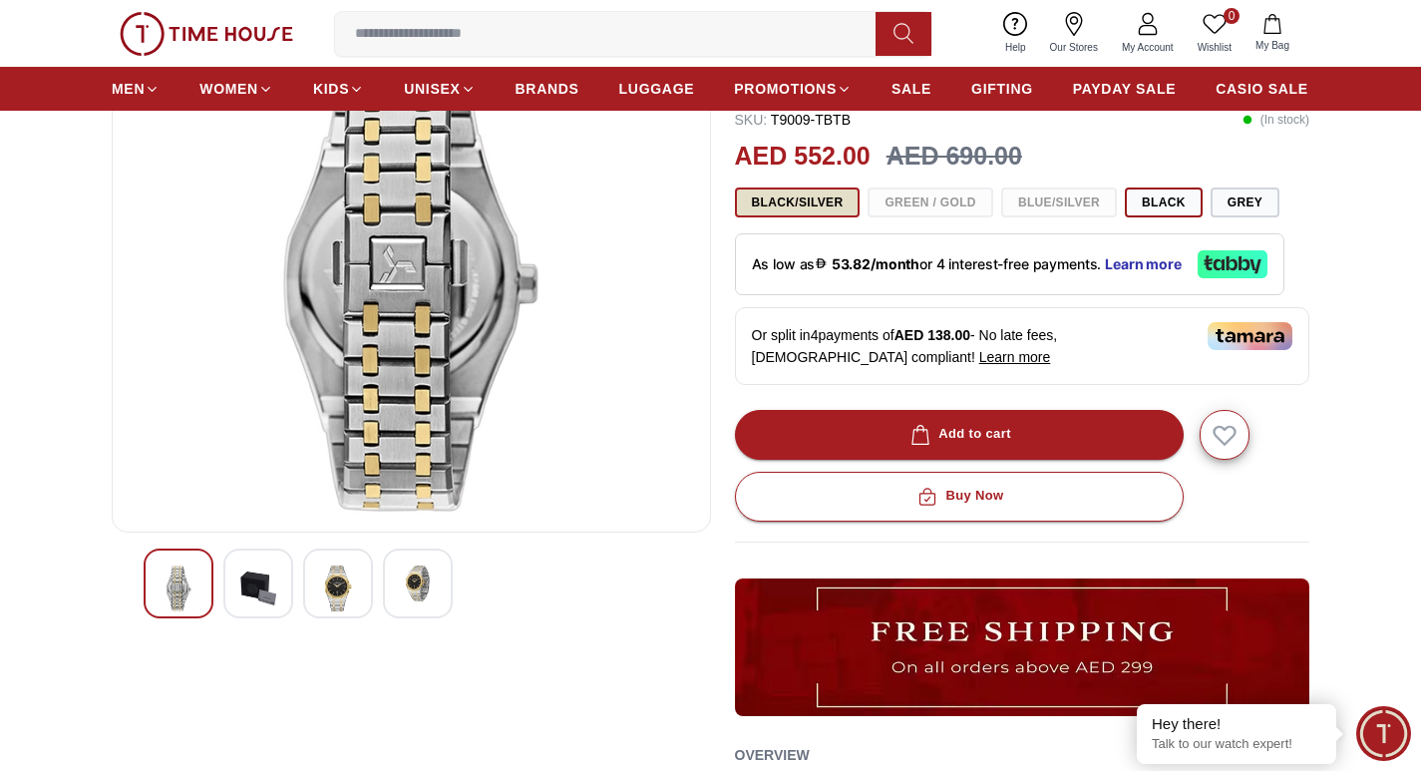
click at [801, 199] on button "Black/Silver" at bounding box center [798, 202] width 126 height 30
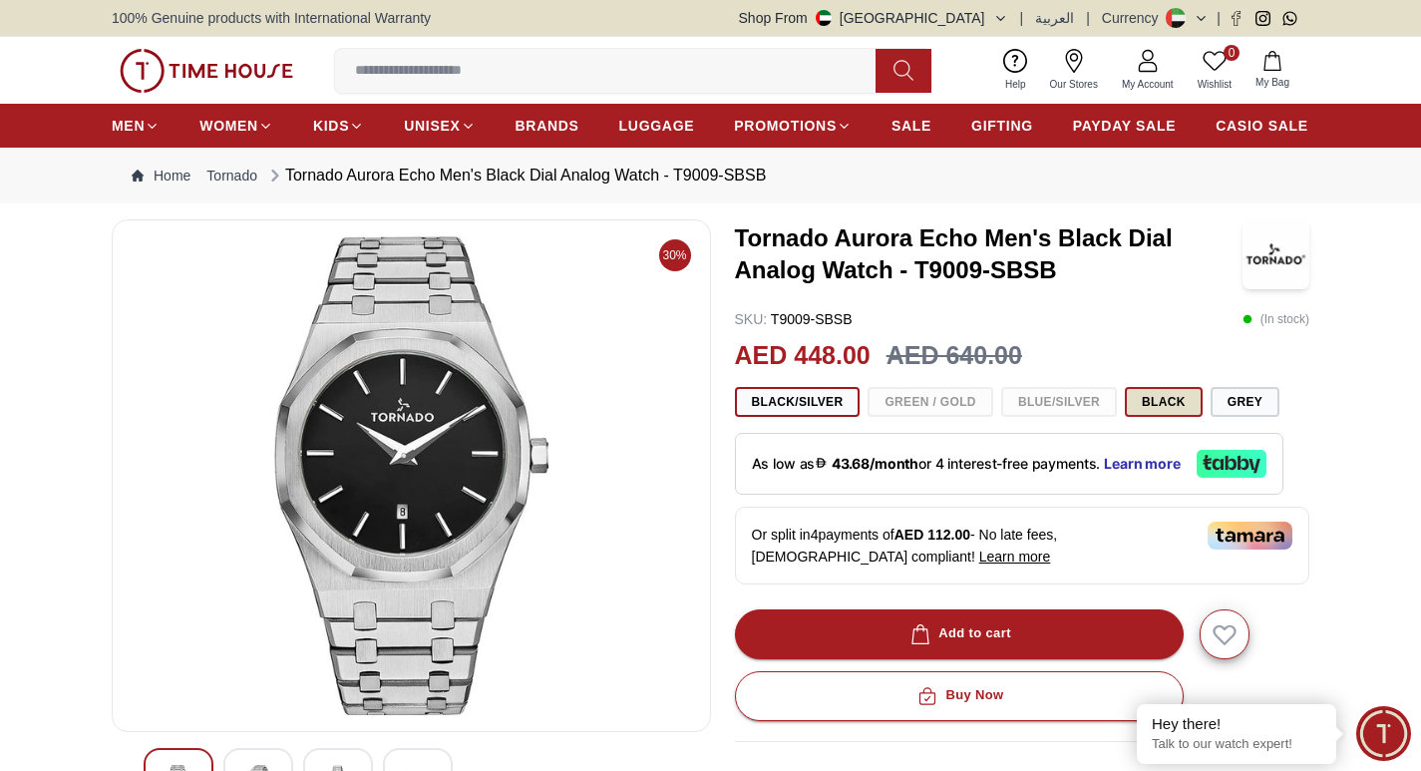
click at [1181, 405] on button "Black" at bounding box center [1164, 402] width 78 height 30
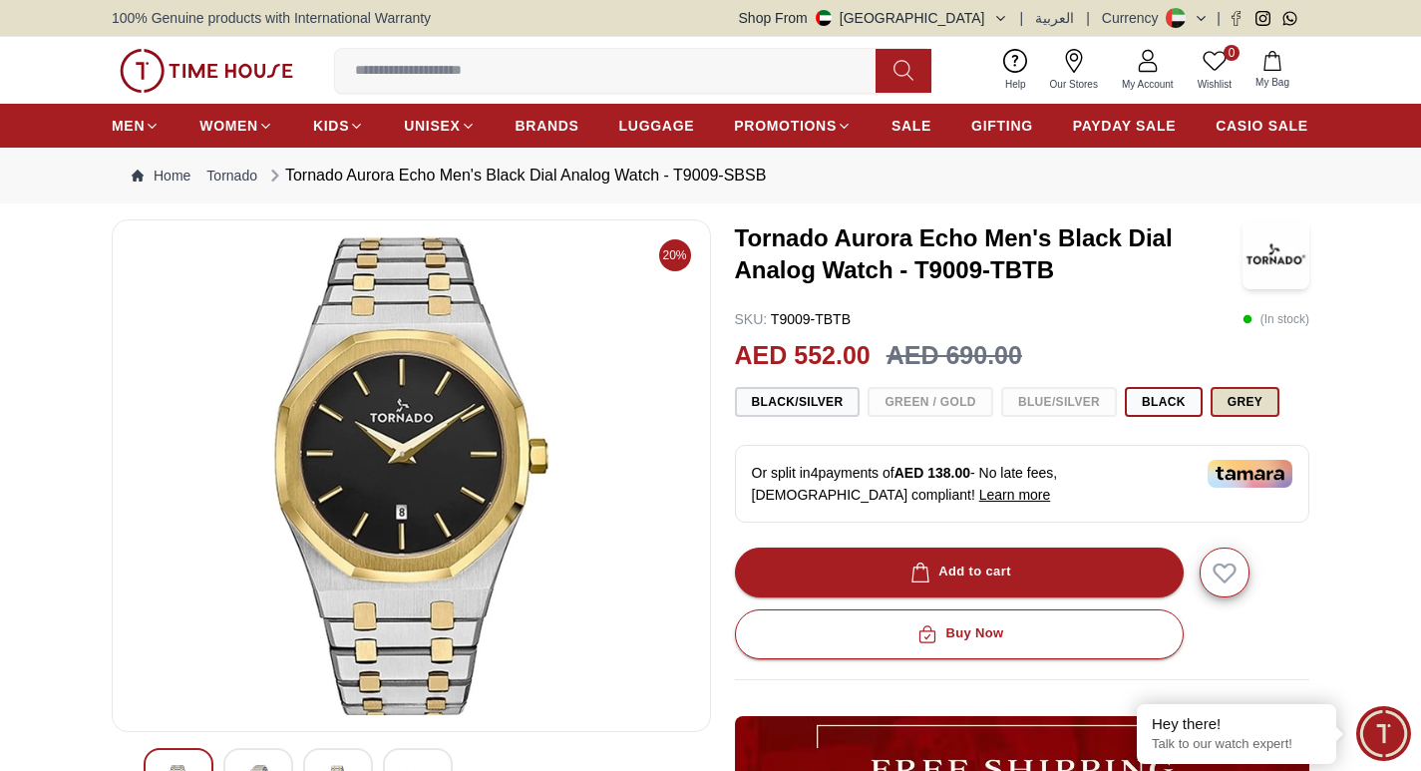
click at [1230, 405] on button "Grey" at bounding box center [1245, 402] width 69 height 30
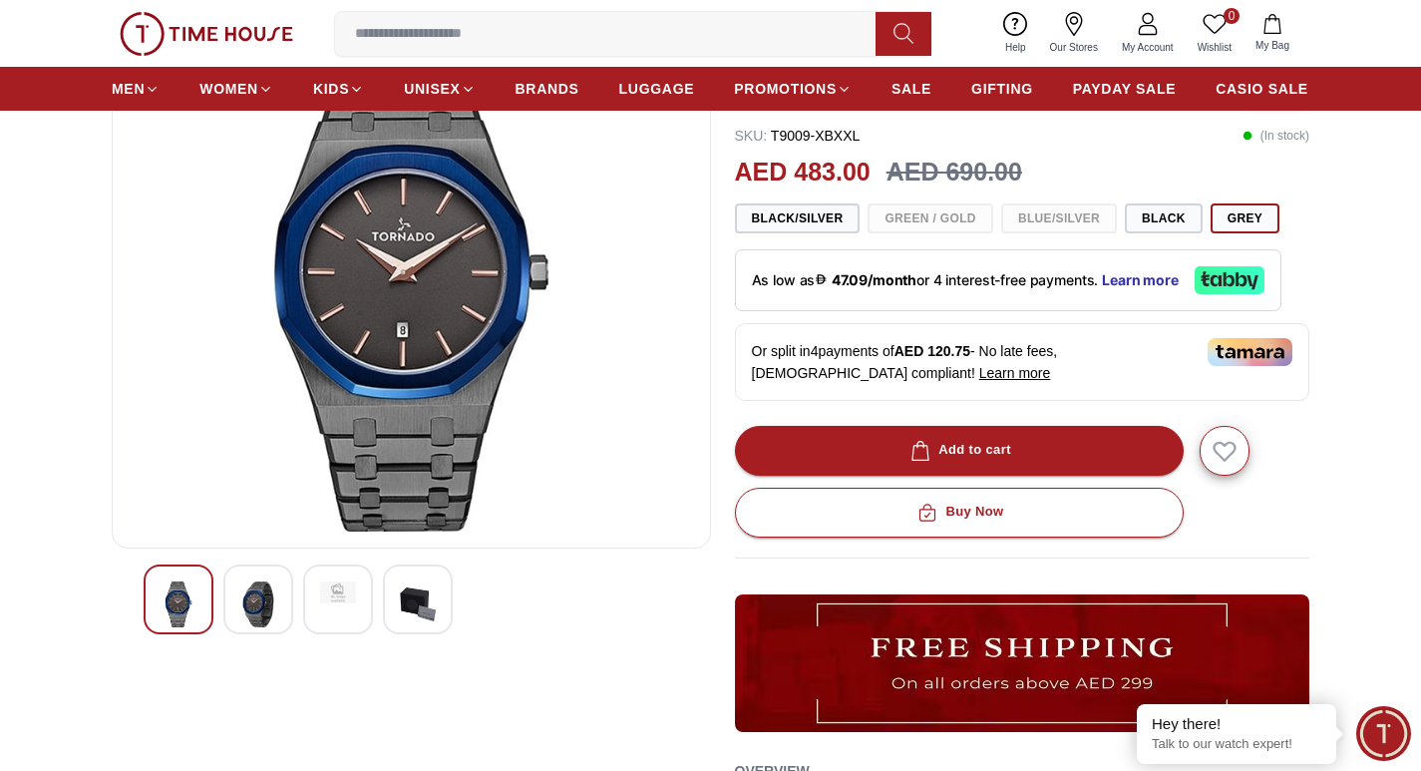
scroll to position [199, 0]
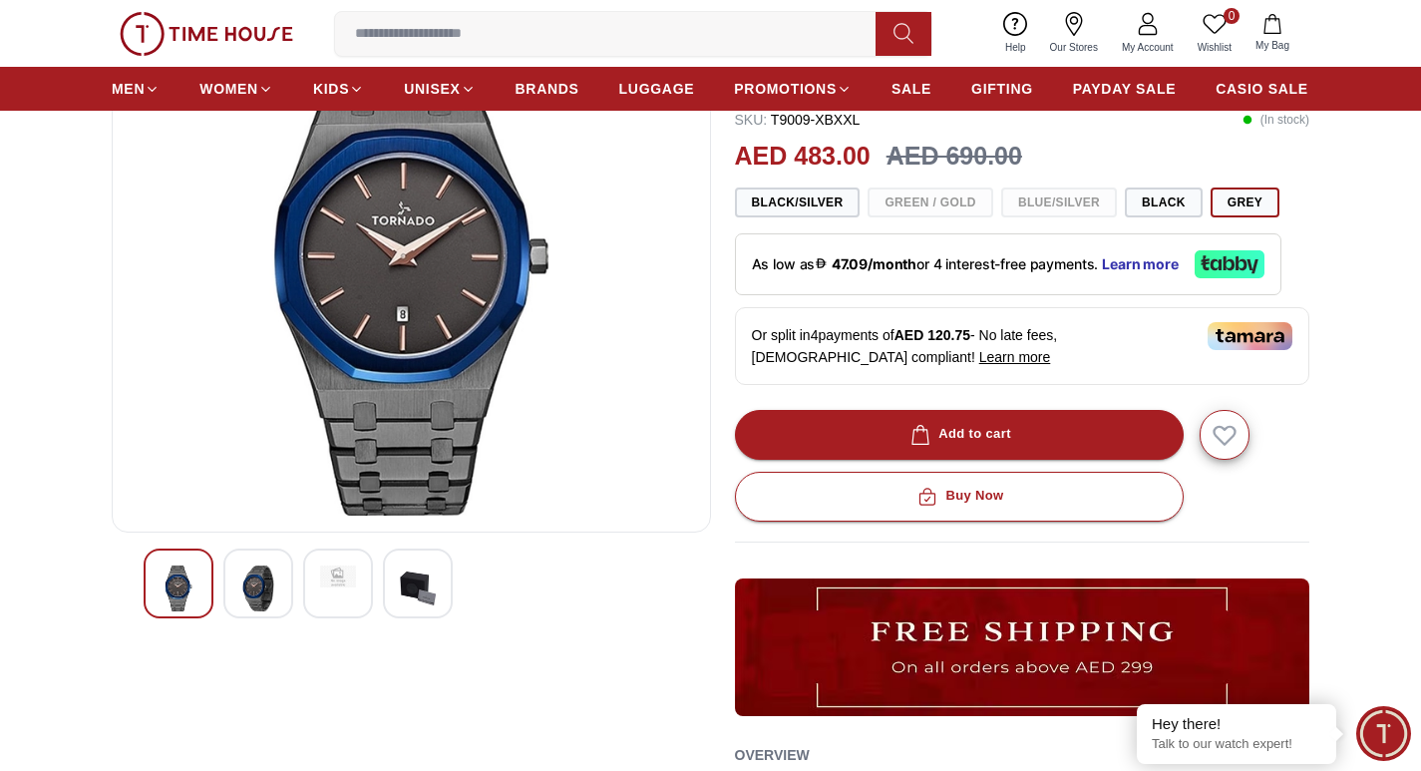
click at [254, 578] on img at bounding box center [258, 588] width 36 height 46
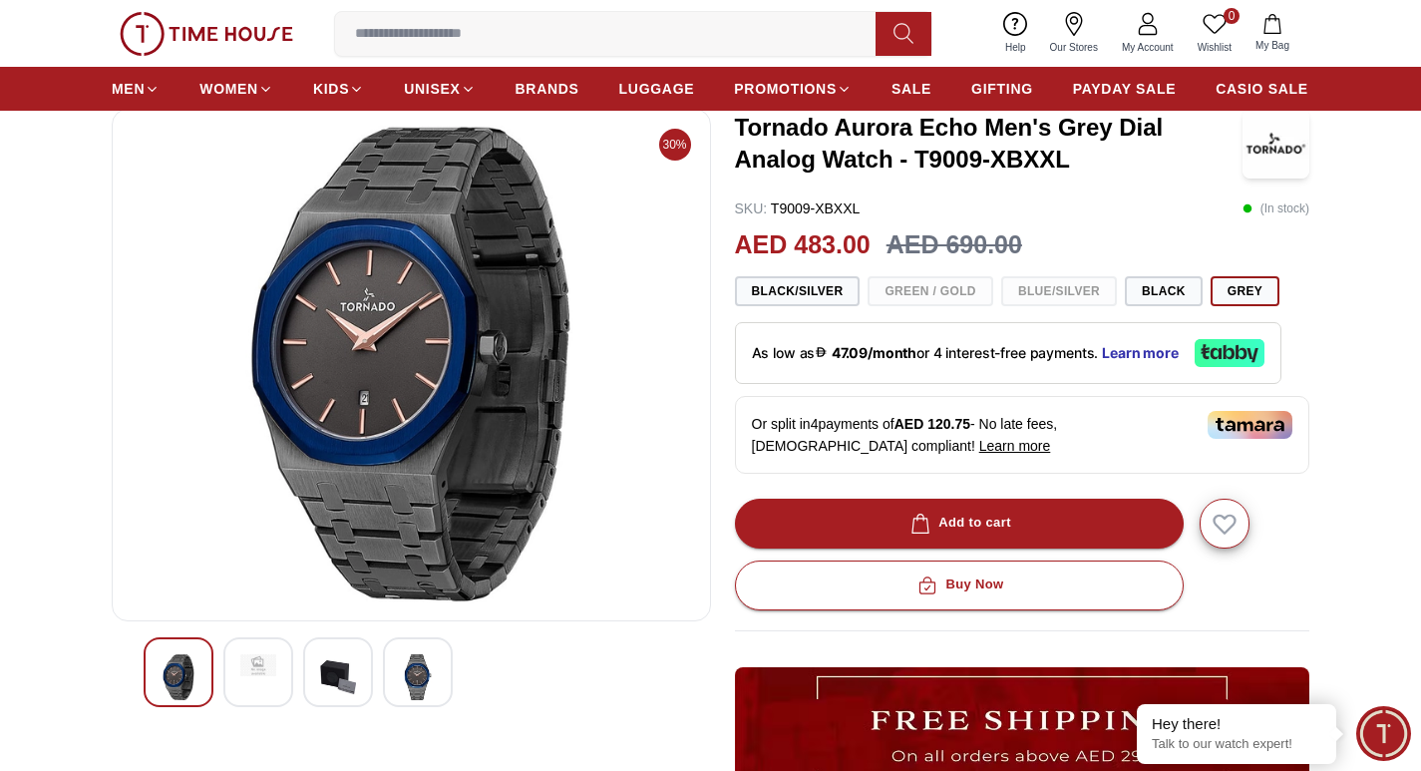
scroll to position [0, 0]
